Goal: Task Accomplishment & Management: Use online tool/utility

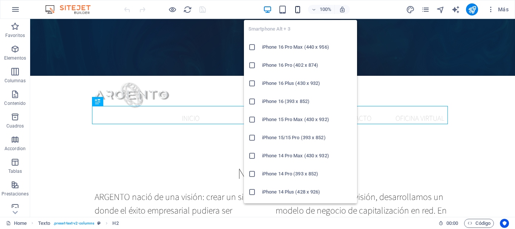
click at [297, 8] on icon "button" at bounding box center [298, 9] width 9 height 9
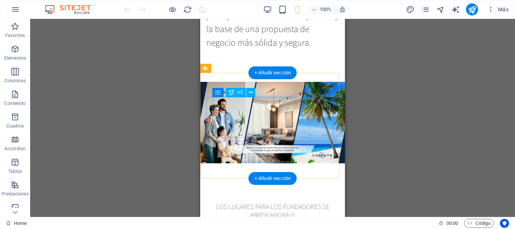
scroll to position [741, 0]
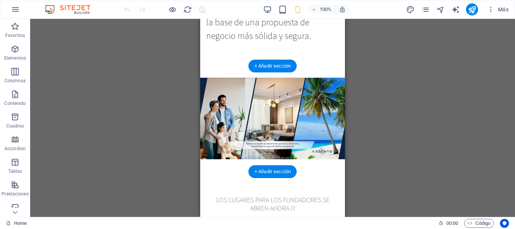
click at [204, 155] on figure at bounding box center [272, 118] width 145 height 143
select select "px"
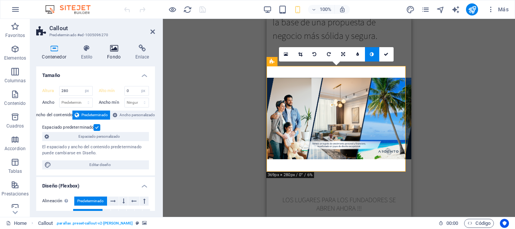
click at [115, 49] on icon at bounding box center [113, 49] width 25 height 8
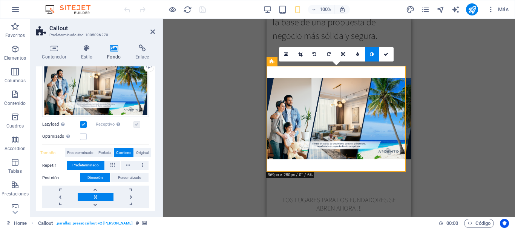
scroll to position [91, 0]
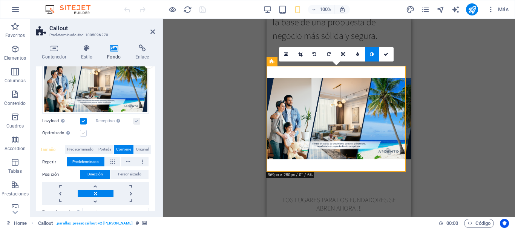
click at [84, 133] on label at bounding box center [83, 133] width 7 height 7
click at [0, 0] on input "Optimizado Las imágenes se comprimen para así mejorar la velocidad de las págin…" at bounding box center [0, 0] width 0 height 0
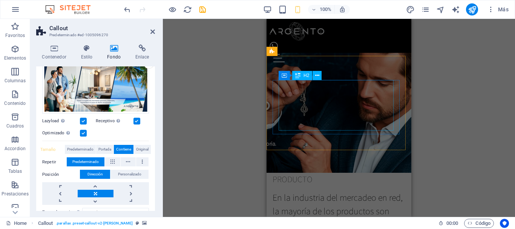
scroll to position [379, 0]
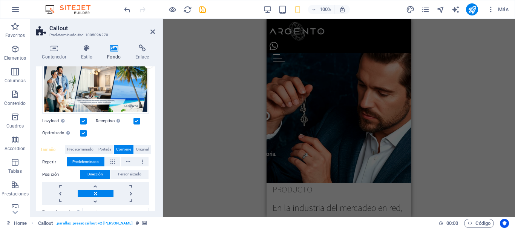
click at [343, 75] on figure at bounding box center [339, 115] width 145 height 136
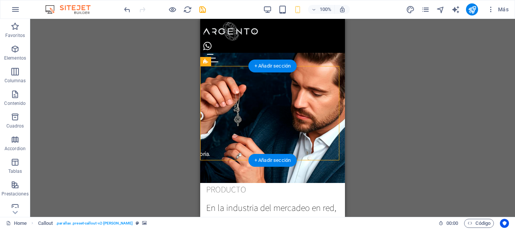
click at [220, 73] on figure at bounding box center [272, 115] width 145 height 136
select select "px"
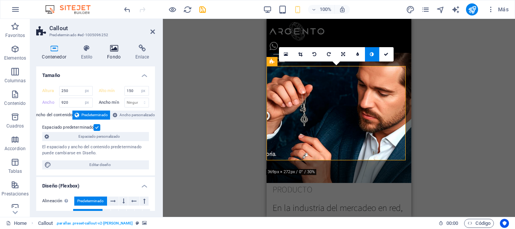
click at [115, 50] on icon at bounding box center [113, 49] width 25 height 8
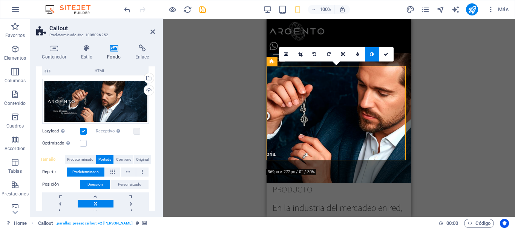
scroll to position [80, 0]
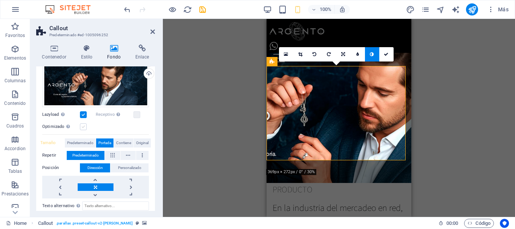
click at [81, 124] on label at bounding box center [83, 126] width 7 height 7
click at [0, 0] on input "Optimizado Las imágenes se comprimen para así mejorar la velocidad de las págin…" at bounding box center [0, 0] width 0 height 0
click at [136, 114] on label at bounding box center [137, 114] width 7 height 7
click at [0, 0] on input "Receptivo Automáticamente cargar tamaños optimizados de smartphone e imagen ret…" at bounding box center [0, 0] width 0 height 0
click at [204, 9] on icon "save" at bounding box center [202, 9] width 9 height 9
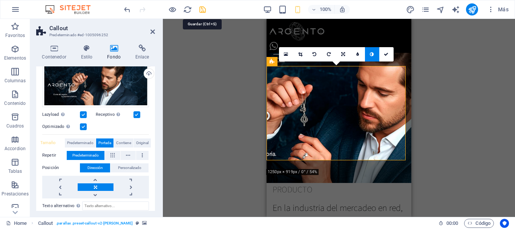
checkbox input "false"
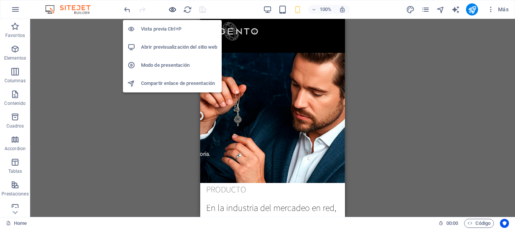
click at [175, 11] on icon "button" at bounding box center [172, 9] width 9 height 9
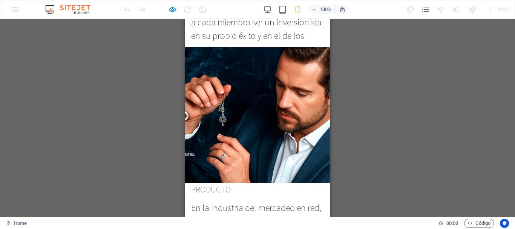
click at [83, 48] on div "Arrastra aquí para reemplazar el contenido existente. Si quieres crear un eleme…" at bounding box center [257, 118] width 515 height 198
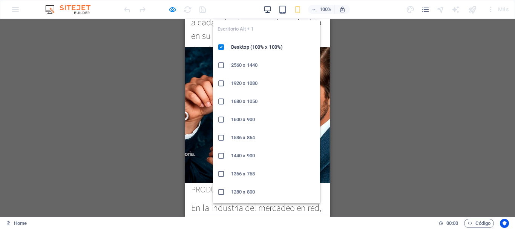
click at [267, 8] on icon "button" at bounding box center [267, 9] width 9 height 9
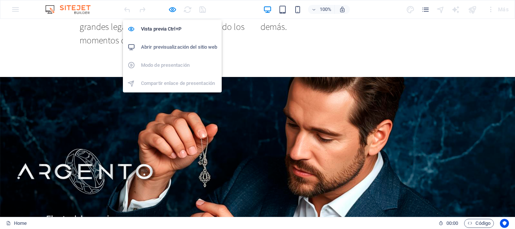
click at [168, 70] on ul "Vista previa Ctrl+P Abrir previsualización del sitio web Modo de presentación C…" at bounding box center [172, 56] width 99 height 72
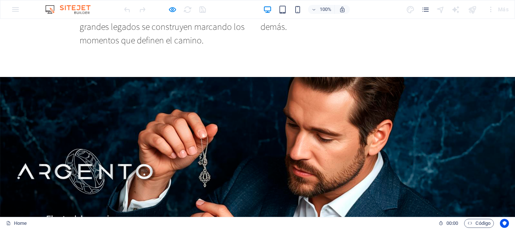
click at [191, 77] on div at bounding box center [257, 170] width 515 height 187
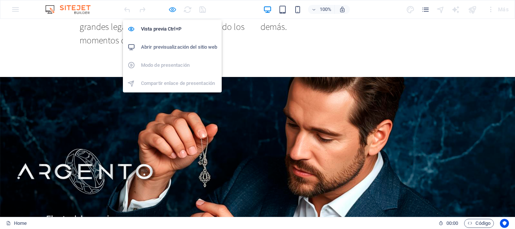
click at [172, 9] on icon "button" at bounding box center [172, 9] width 9 height 9
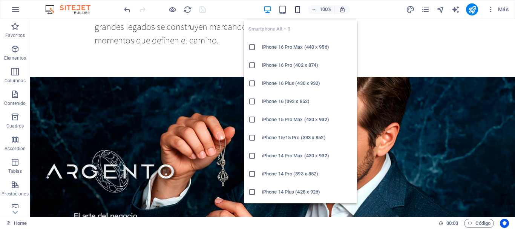
click at [300, 10] on icon "button" at bounding box center [298, 9] width 9 height 9
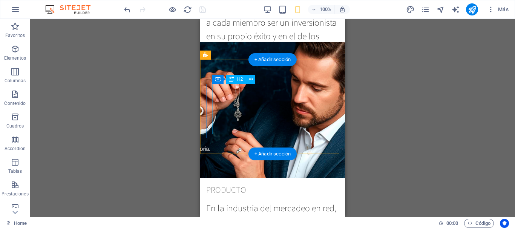
scroll to position [386, 0]
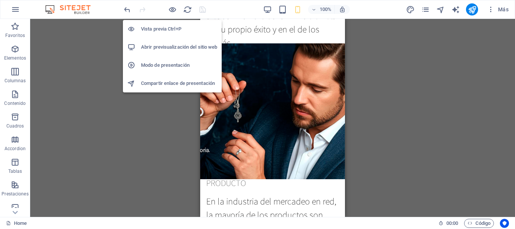
click at [170, 65] on h6 "Modo de presentación" at bounding box center [179, 65] width 76 height 9
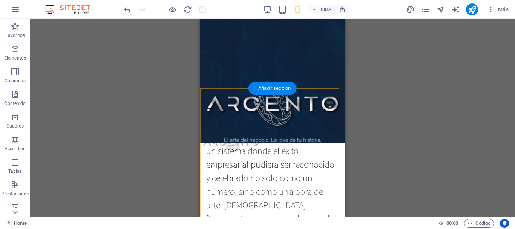
scroll to position [0, 0]
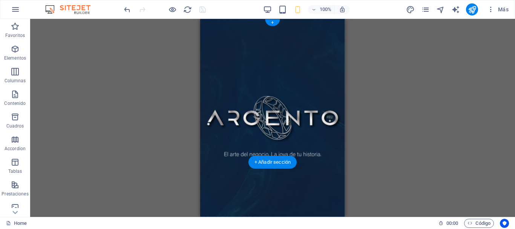
drag, startPoint x: 210, startPoint y: 149, endPoint x: 332, endPoint y: 124, distance: 124.4
click at [210, 149] on figure at bounding box center [272, 118] width 145 height 198
select select "px"
select select "vh"
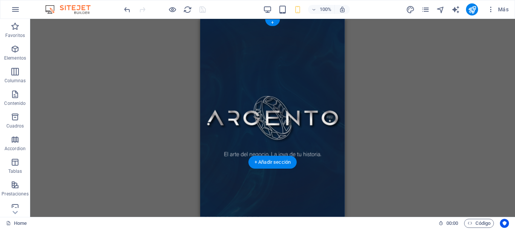
select select "header"
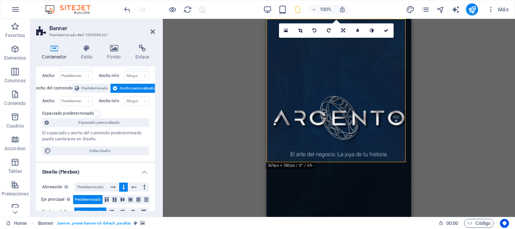
scroll to position [40, 0]
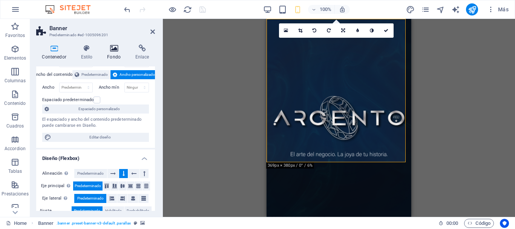
click at [113, 48] on icon at bounding box center [113, 49] width 25 height 8
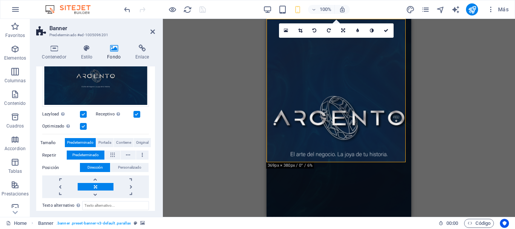
scroll to position [104, 0]
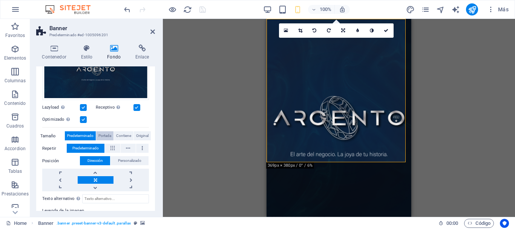
click at [107, 133] on span "Portada" at bounding box center [104, 135] width 13 height 9
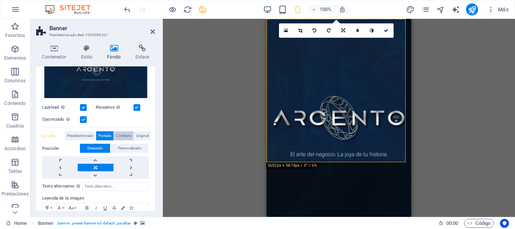
click at [125, 134] on span "Contiene" at bounding box center [123, 135] width 15 height 9
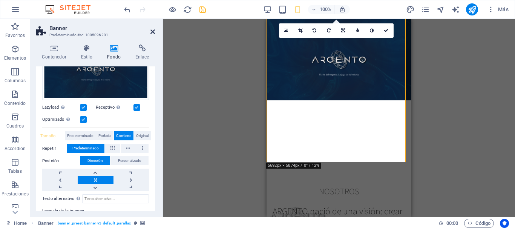
click at [153, 30] on icon at bounding box center [153, 32] width 5 height 6
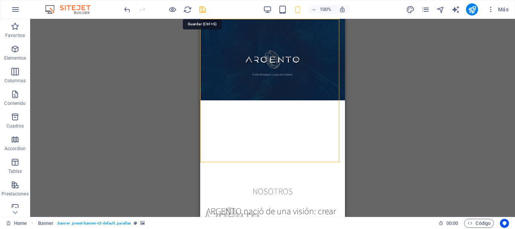
click at [200, 9] on icon "save" at bounding box center [202, 9] width 9 height 9
checkbox input "false"
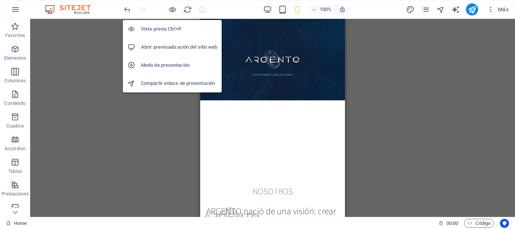
click at [161, 66] on h6 "Modo de presentación" at bounding box center [179, 65] width 76 height 9
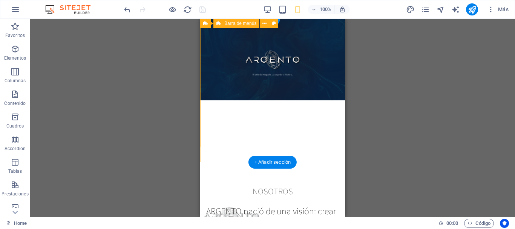
click at [223, 203] on div "Inicio Nosotros Producto Contacto Oficina Virtual Menu" at bounding box center [272, 220] width 145 height 34
select select "px"
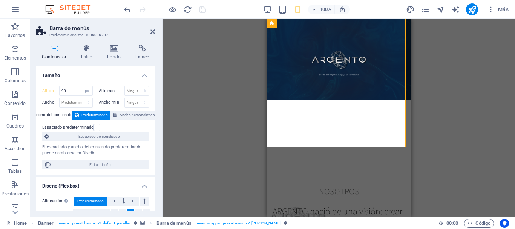
click at [54, 50] on icon at bounding box center [54, 49] width 36 height 8
click at [283, 203] on div "Inicio Nosotros Producto Contacto Oficina Virtual Menu" at bounding box center [339, 220] width 145 height 34
click at [282, 157] on figure at bounding box center [339, 118] width 145 height 198
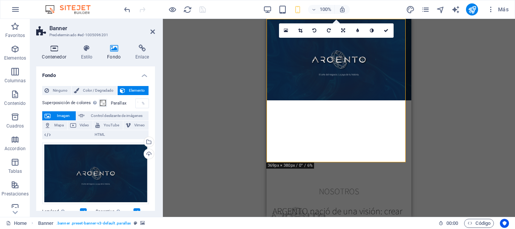
click at [54, 53] on h4 "Contenedor" at bounding box center [55, 53] width 39 height 16
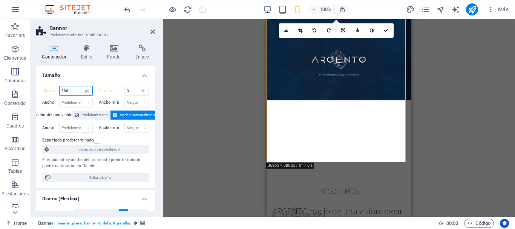
click at [73, 92] on input "380" at bounding box center [76, 90] width 33 height 9
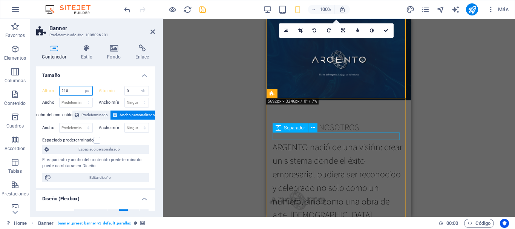
type input "210"
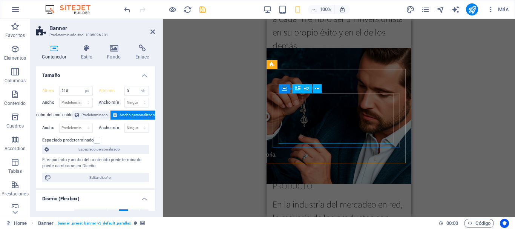
scroll to position [325, 0]
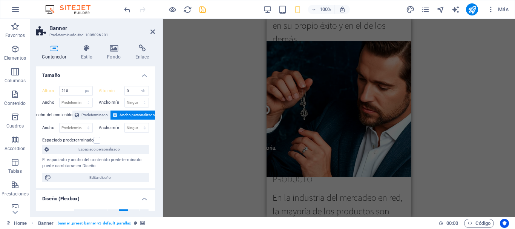
click at [286, 141] on figure at bounding box center [339, 109] width 145 height 136
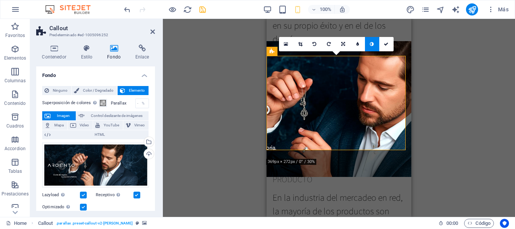
click at [83, 193] on label at bounding box center [83, 195] width 7 height 7
click at [0, 0] on input "Lazyload La carga de imágenes tras la carga de la página mejora la velocidad de…" at bounding box center [0, 0] width 0 height 0
click at [83, 193] on label at bounding box center [83, 195] width 7 height 7
click at [0, 0] on input "Lazyload La carga de imágenes tras la carga de la página mejora la velocidad de…" at bounding box center [0, 0] width 0 height 0
click at [84, 204] on label at bounding box center [83, 207] width 7 height 7
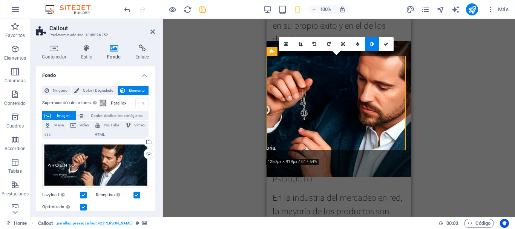
click at [0, 0] on input "Optimizado Las imágenes se comprimen para así mejorar la velocidad de las págin…" at bounding box center [0, 0] width 0 height 0
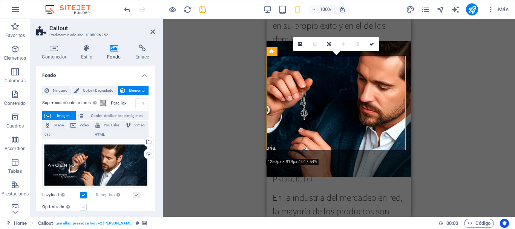
click at [84, 205] on label at bounding box center [83, 207] width 7 height 7
click at [0, 0] on input "Optimizado Las imágenes se comprimen para así mejorar la velocidad de las págin…" at bounding box center [0, 0] width 0 height 0
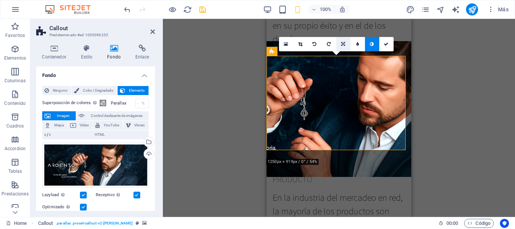
click at [343, 43] on icon at bounding box center [343, 44] width 4 height 5
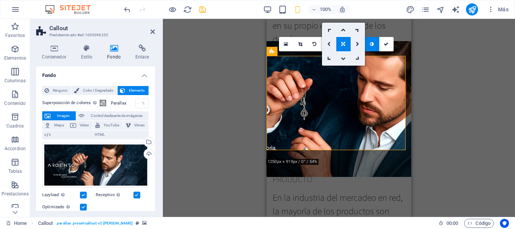
click at [343, 43] on icon at bounding box center [343, 44] width 4 height 5
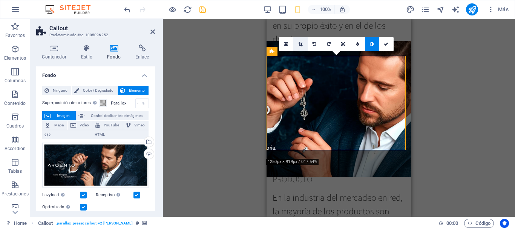
click at [299, 45] on icon at bounding box center [300, 44] width 4 height 5
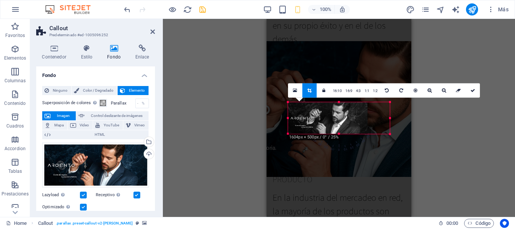
drag, startPoint x: 397, startPoint y: 118, endPoint x: 384, endPoint y: 121, distance: 13.3
click at [384, 121] on div "180 170 160 150 140 130 120 110 100 90 80 70 60 50 40 30 20 10 0 -10 -20 -30 -4…" at bounding box center [339, 118] width 102 height 32
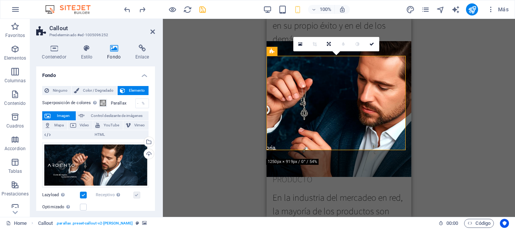
click at [278, 138] on figure at bounding box center [339, 109] width 145 height 136
click at [329, 44] on icon at bounding box center [329, 44] width 4 height 5
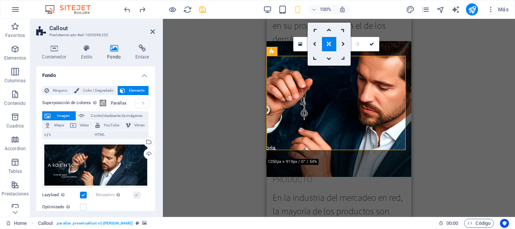
click at [329, 44] on icon at bounding box center [329, 44] width 4 height 5
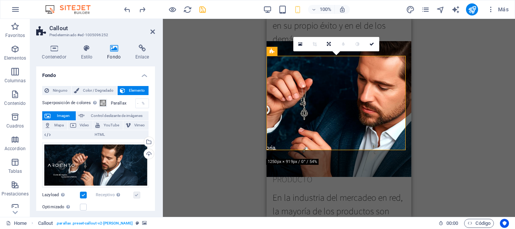
click at [399, 145] on figure at bounding box center [339, 109] width 145 height 136
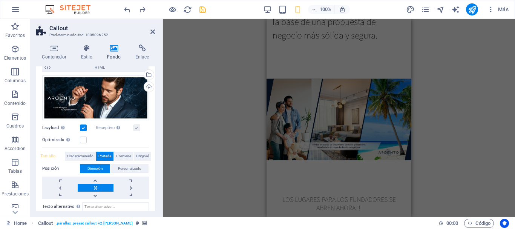
scroll to position [681, 0]
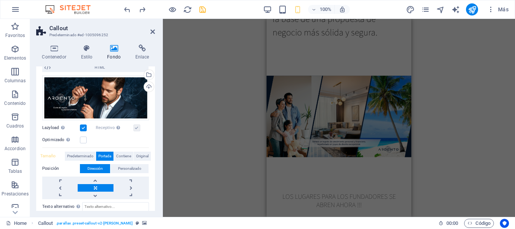
click at [293, 154] on figure at bounding box center [339, 116] width 145 height 143
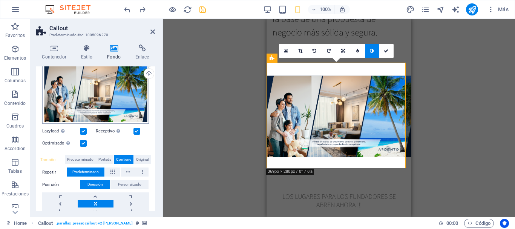
scroll to position [94, 0]
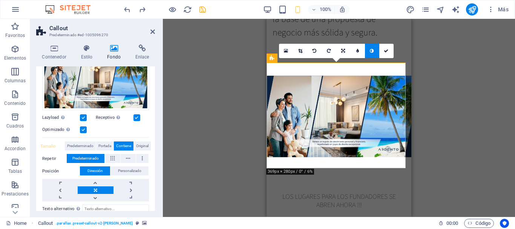
click at [87, 128] on div "Optimizado Las imágenes se comprimen para así mejorar la velocidad de las págin…" at bounding box center [95, 129] width 107 height 9
click at [83, 129] on label at bounding box center [83, 129] width 7 height 7
click at [0, 0] on input "Optimizado Las imágenes se comprimen para así mejorar la velocidad de las págin…" at bounding box center [0, 0] width 0 height 0
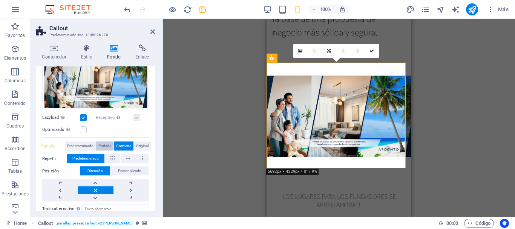
click at [102, 145] on span "Portada" at bounding box center [104, 145] width 13 height 9
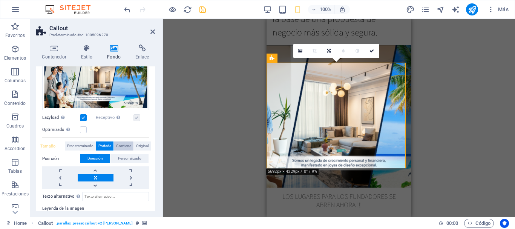
click at [122, 146] on span "Contiene" at bounding box center [123, 145] width 15 height 9
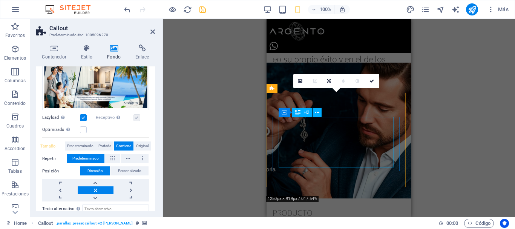
scroll to position [288, 0]
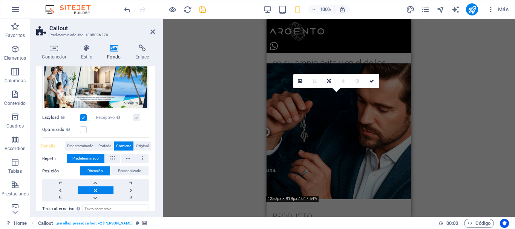
click at [285, 178] on figure at bounding box center [339, 131] width 145 height 136
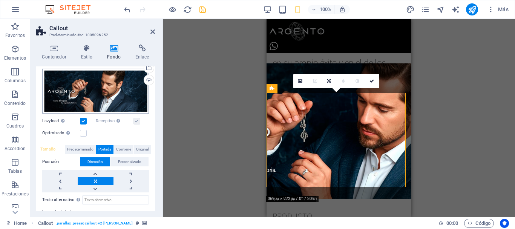
scroll to position [91, 0]
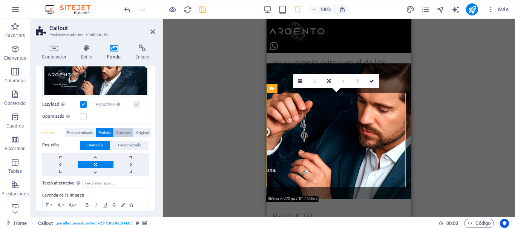
click at [124, 134] on span "Contiene" at bounding box center [123, 132] width 15 height 9
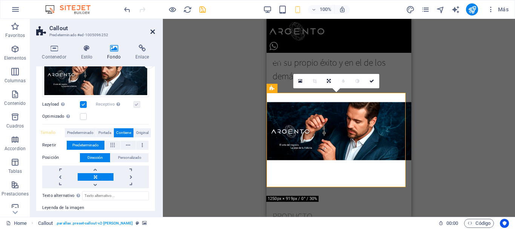
click at [152, 33] on icon at bounding box center [153, 32] width 5 height 6
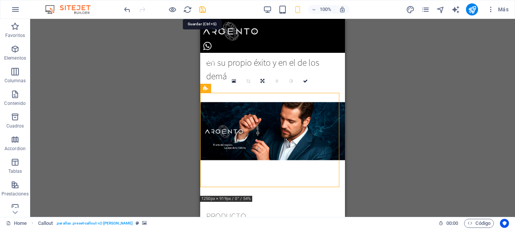
click at [201, 8] on icon "save" at bounding box center [202, 9] width 9 height 9
checkbox input "false"
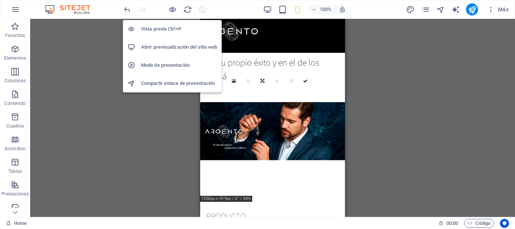
click at [160, 68] on h6 "Modo de presentación" at bounding box center [179, 65] width 76 height 9
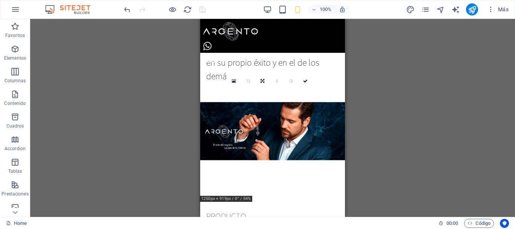
click at [202, 12] on div at bounding box center [165, 9] width 85 height 12
click at [473, 12] on icon "publish" at bounding box center [472, 9] width 9 height 9
